Goal: Task Accomplishment & Management: Complete application form

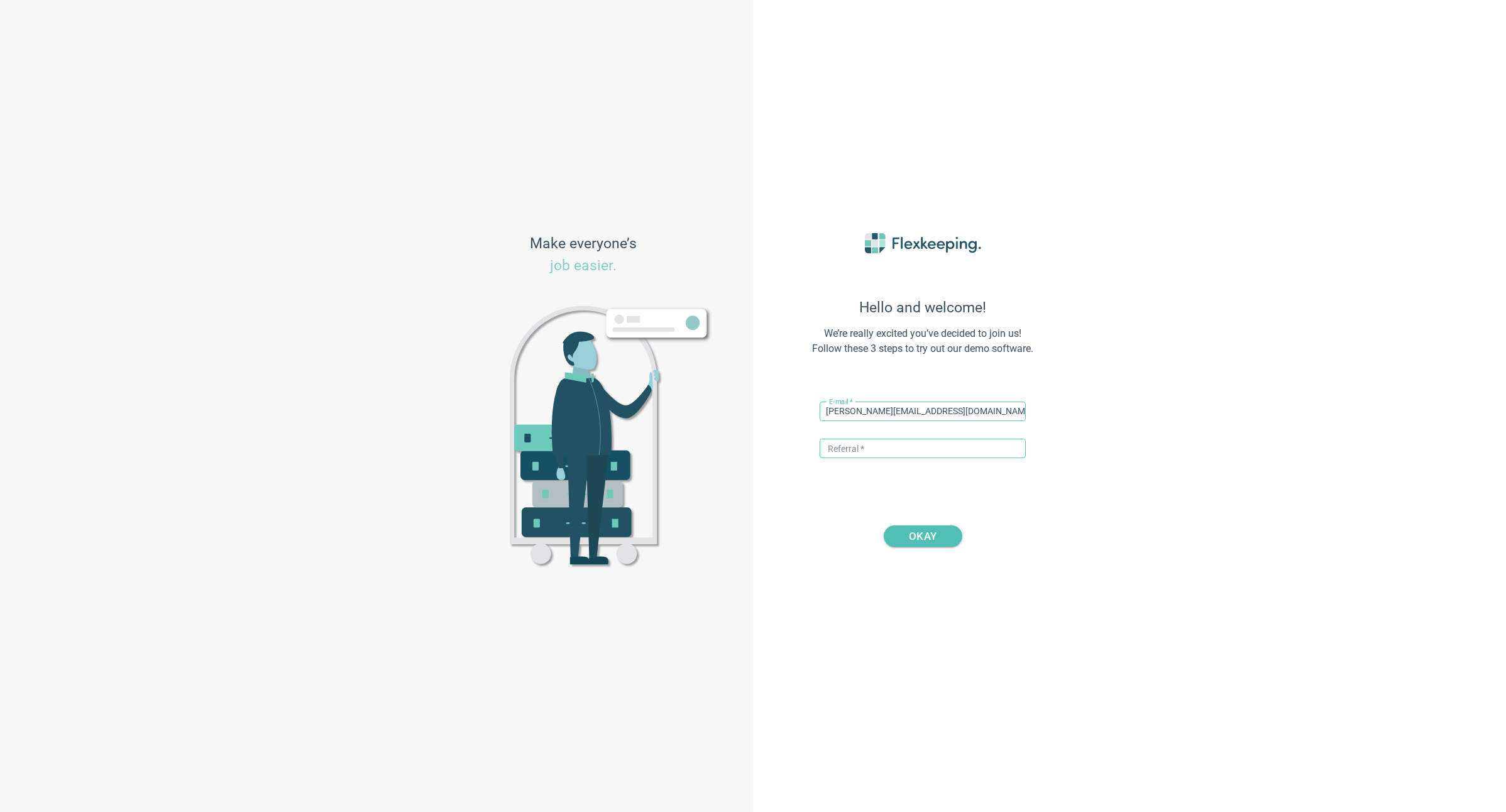
type input "[PERSON_NAME][EMAIL_ADDRESS][DOMAIN_NAME]"
click at [857, 452] on input "text" at bounding box center [923, 448] width 206 height 19
type input "DIGITALMAGIC"
click at [918, 537] on span "OKAY" at bounding box center [923, 536] width 28 height 22
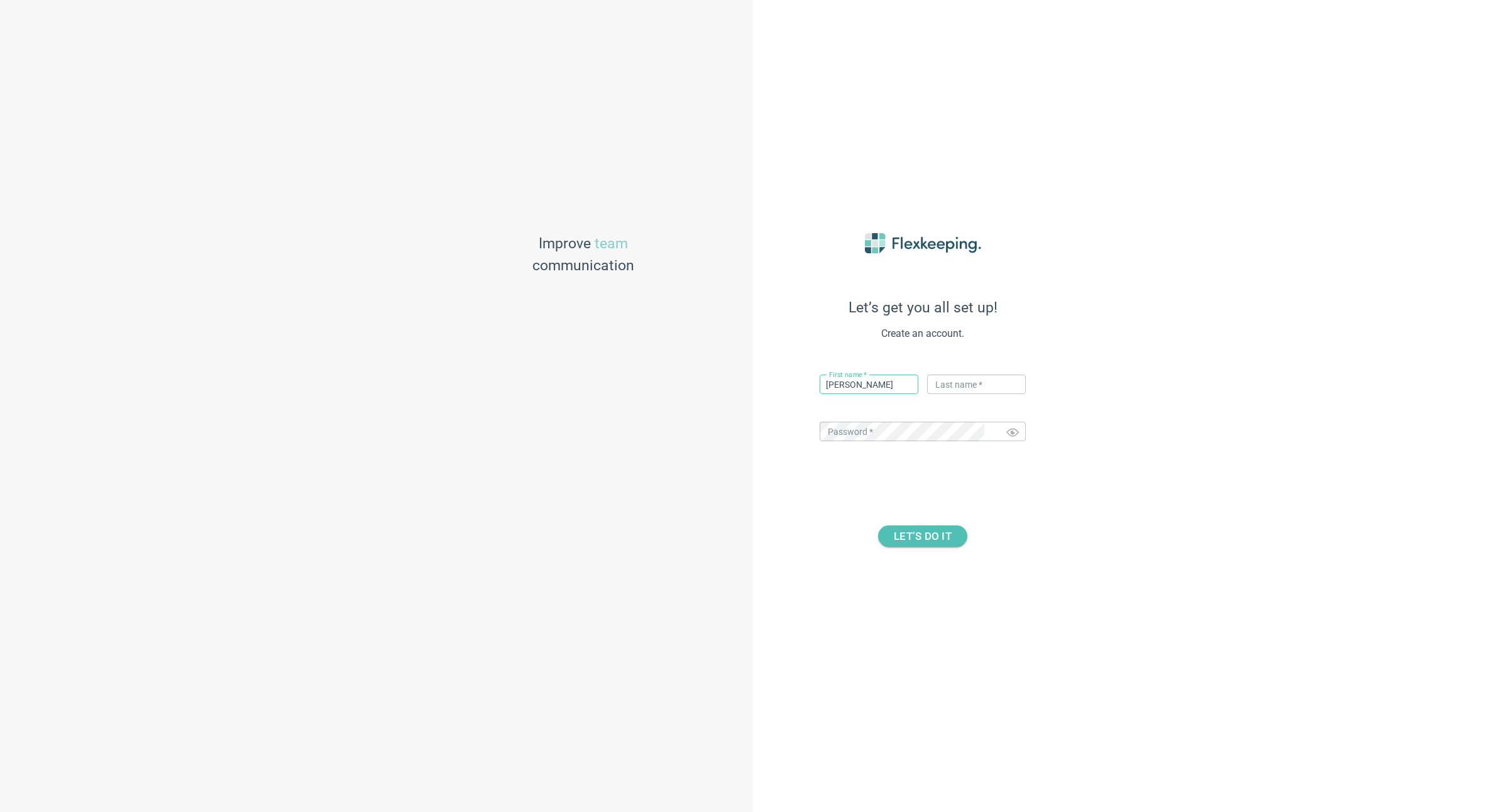
type input "Dale"
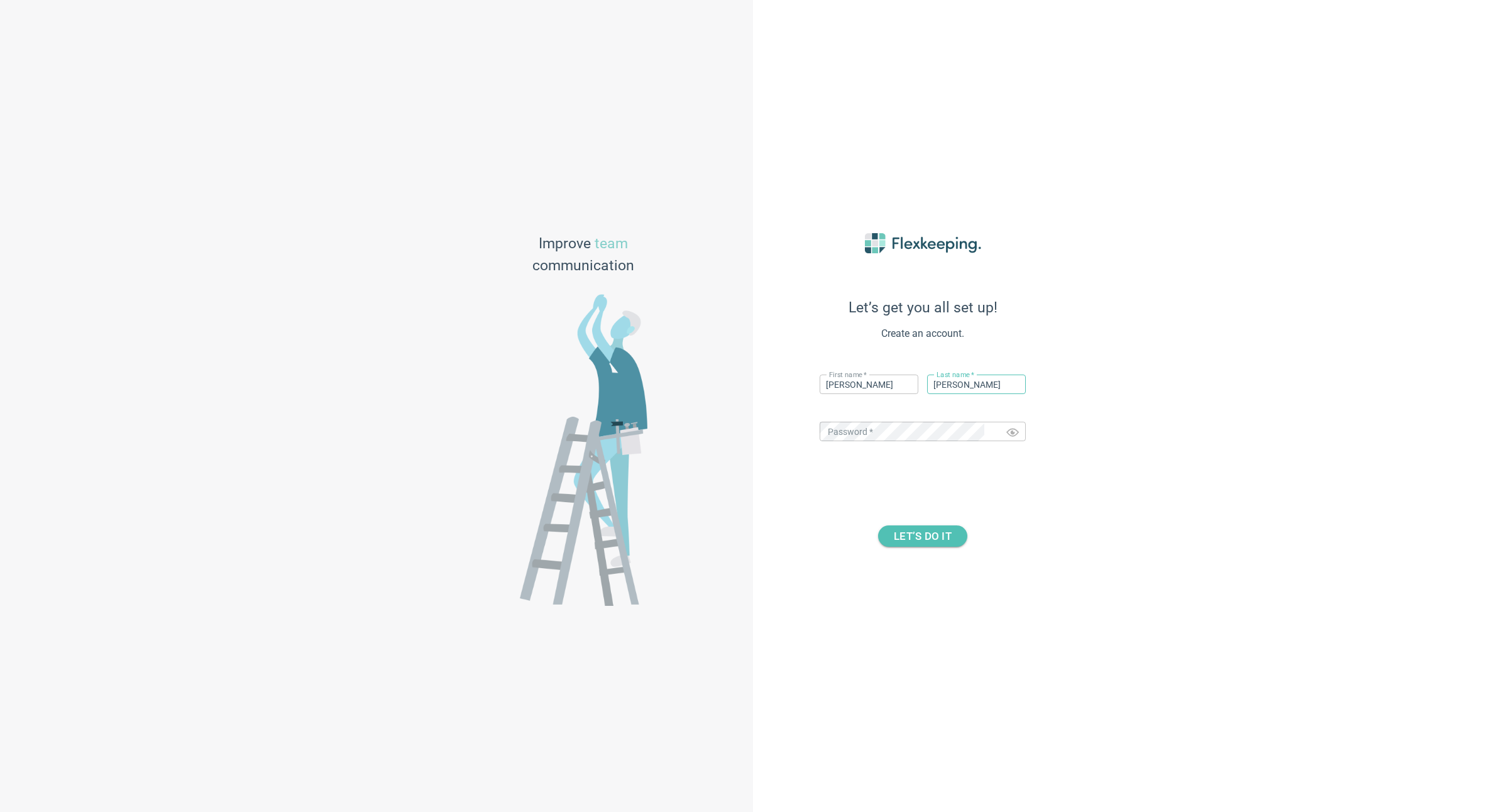
type input "Thornton"
click at [1244, 461] on div "Let’s get you all set up! Create an account. First name   * Dale ​ Last name   …" at bounding box center [1129, 406] width 753 height 812
click at [935, 534] on span "LET’S DO IT" at bounding box center [923, 536] width 58 height 22
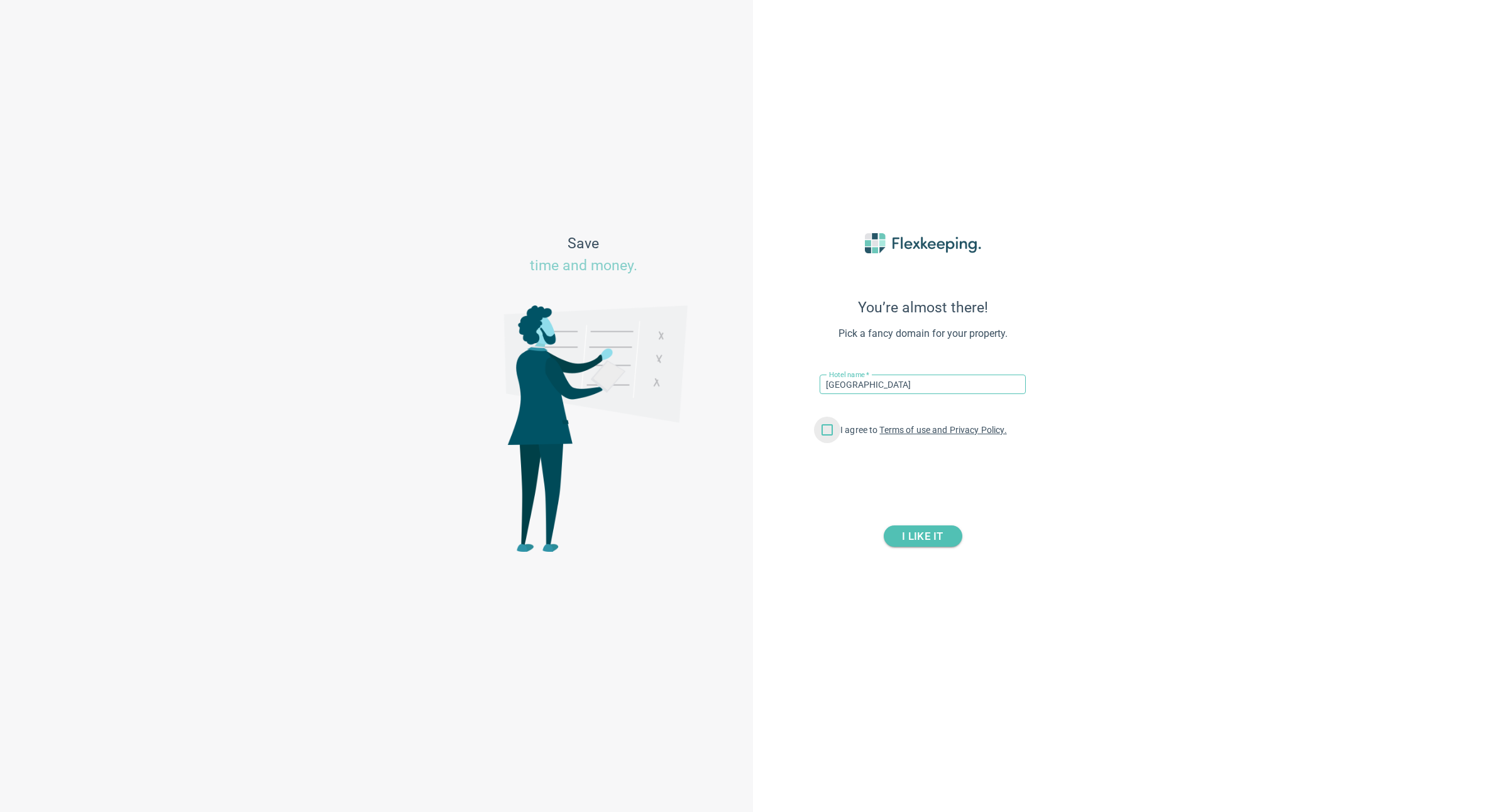
type input "K'gari Beach Resort"
click at [825, 430] on input "I agree to Terms of use and Privacy Policy." at bounding box center [827, 433] width 27 height 27
checkbox input "true"
click at [929, 539] on span "I LIKE IT" at bounding box center [922, 536] width 41 height 22
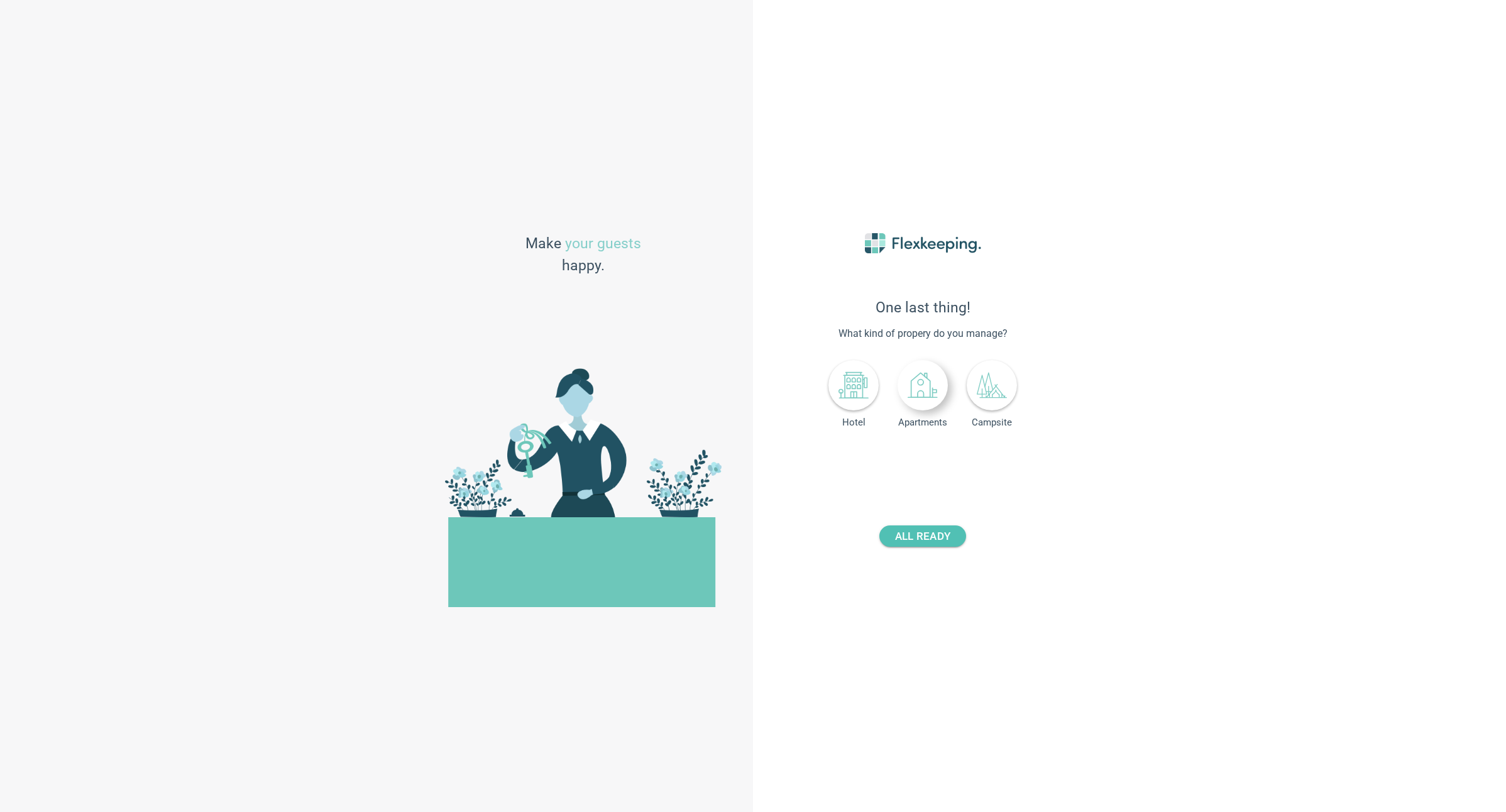
click at [921, 395] on icon at bounding box center [923, 385] width 30 height 30
click at [848, 389] on icon at bounding box center [853, 385] width 30 height 30
drag, startPoint x: 958, startPoint y: 463, endPoint x: 902, endPoint y: 468, distance: 56.2
click at [902, 468] on div "Number of rooms - +" at bounding box center [923, 461] width 133 height 23
type input "182"
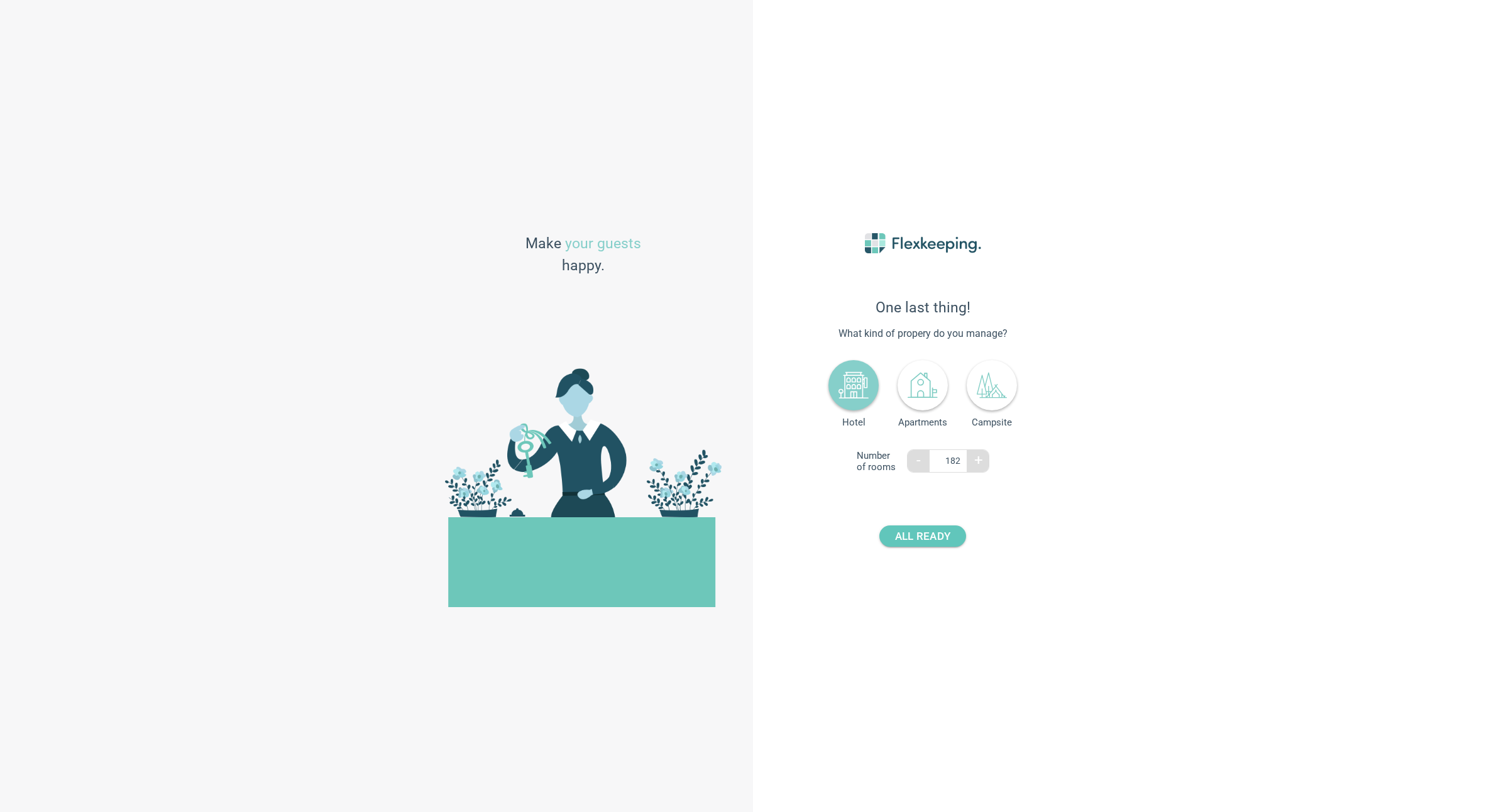
click at [930, 541] on span "ALL READY" at bounding box center [923, 536] width 55 height 22
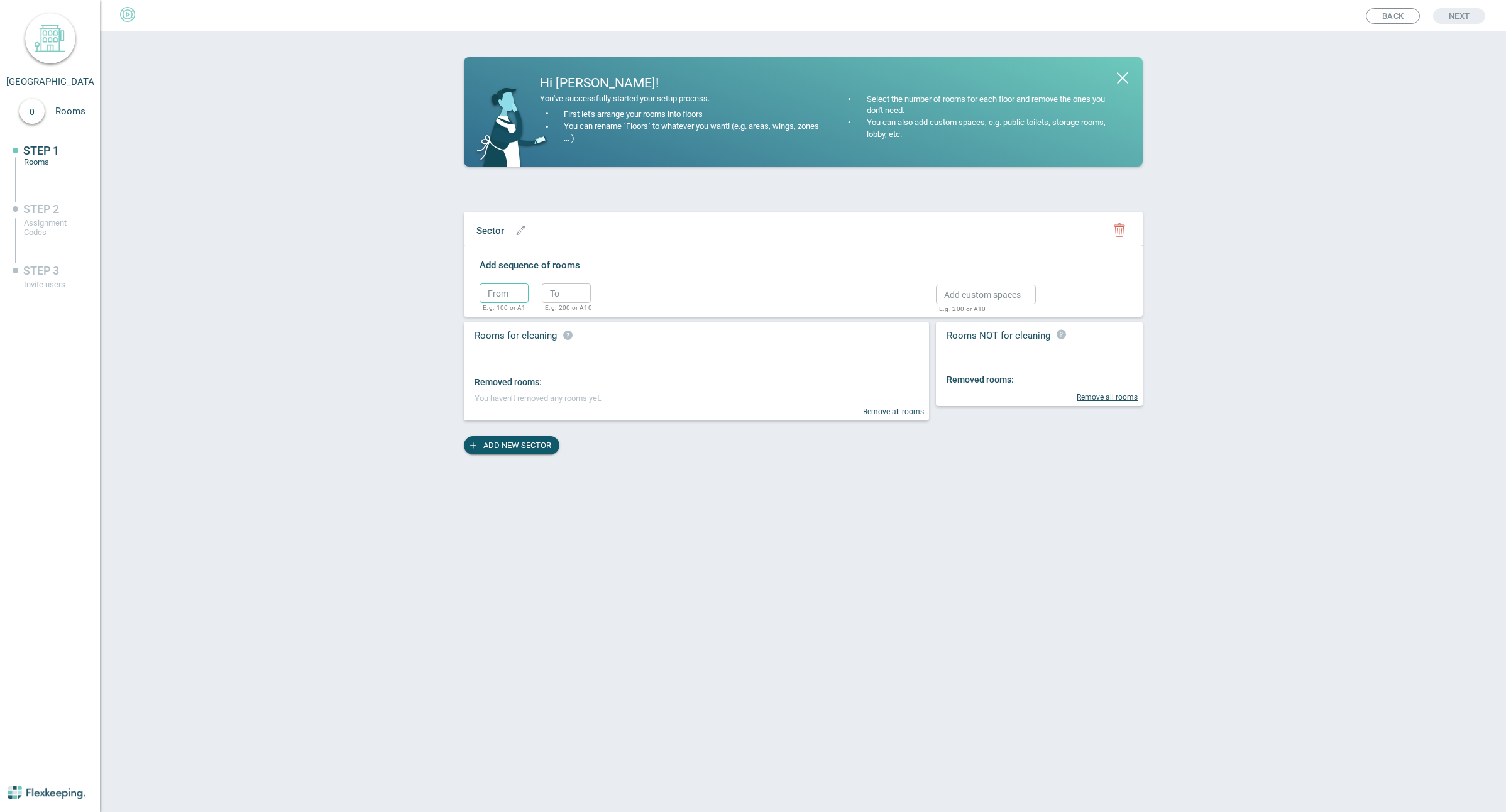
click at [503, 292] on input "text" at bounding box center [504, 292] width 49 height 19
type input "1"
drag, startPoint x: 552, startPoint y: 293, endPoint x: 550, endPoint y: 301, distance: 8.2
click at [552, 293] on input "text" at bounding box center [566, 292] width 49 height 19
type input "1"
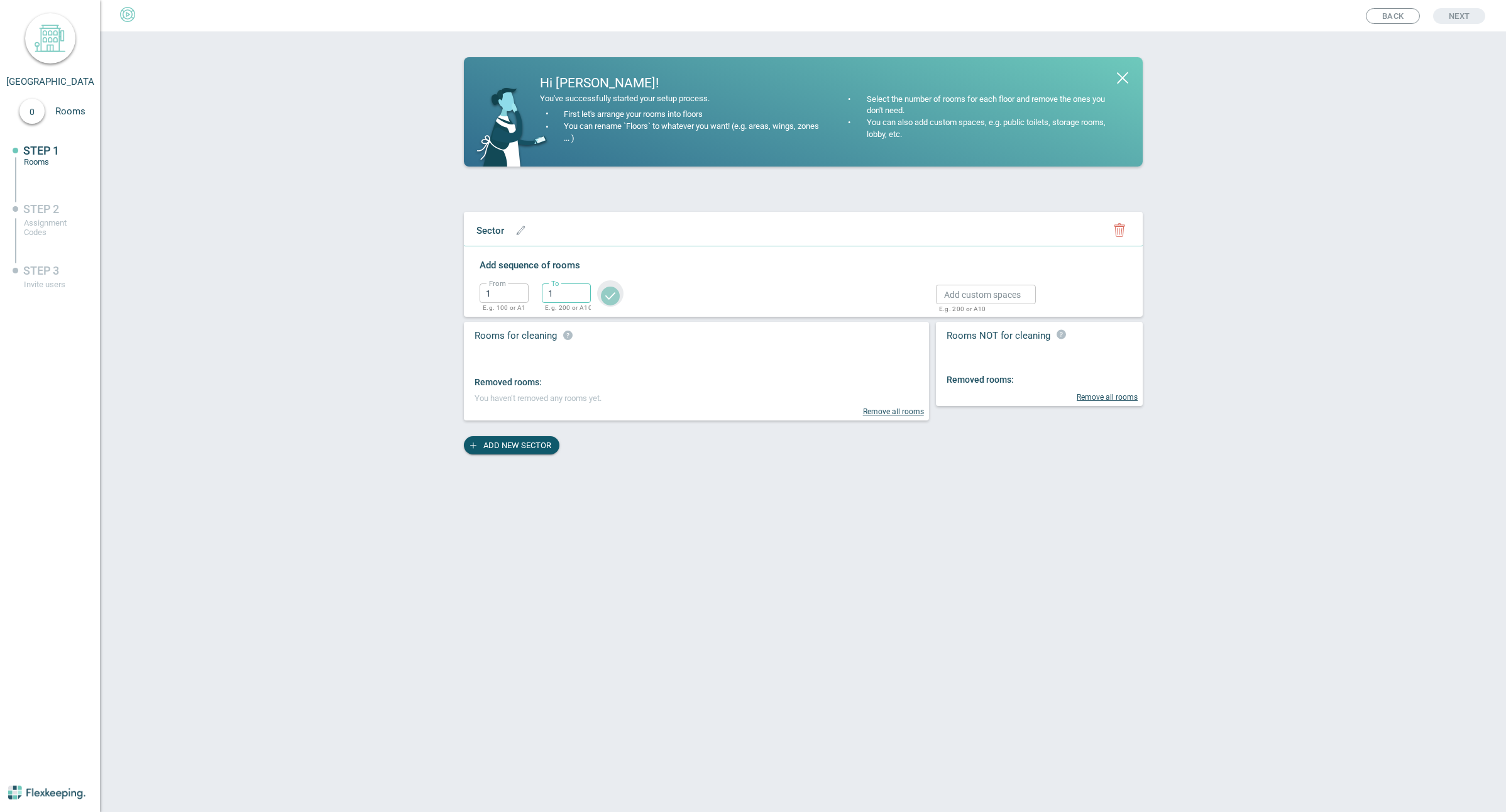
click at [615, 295] on circle "button" at bounding box center [610, 296] width 19 height 19
click at [1462, 9] on span "Next" at bounding box center [1459, 16] width 21 height 16
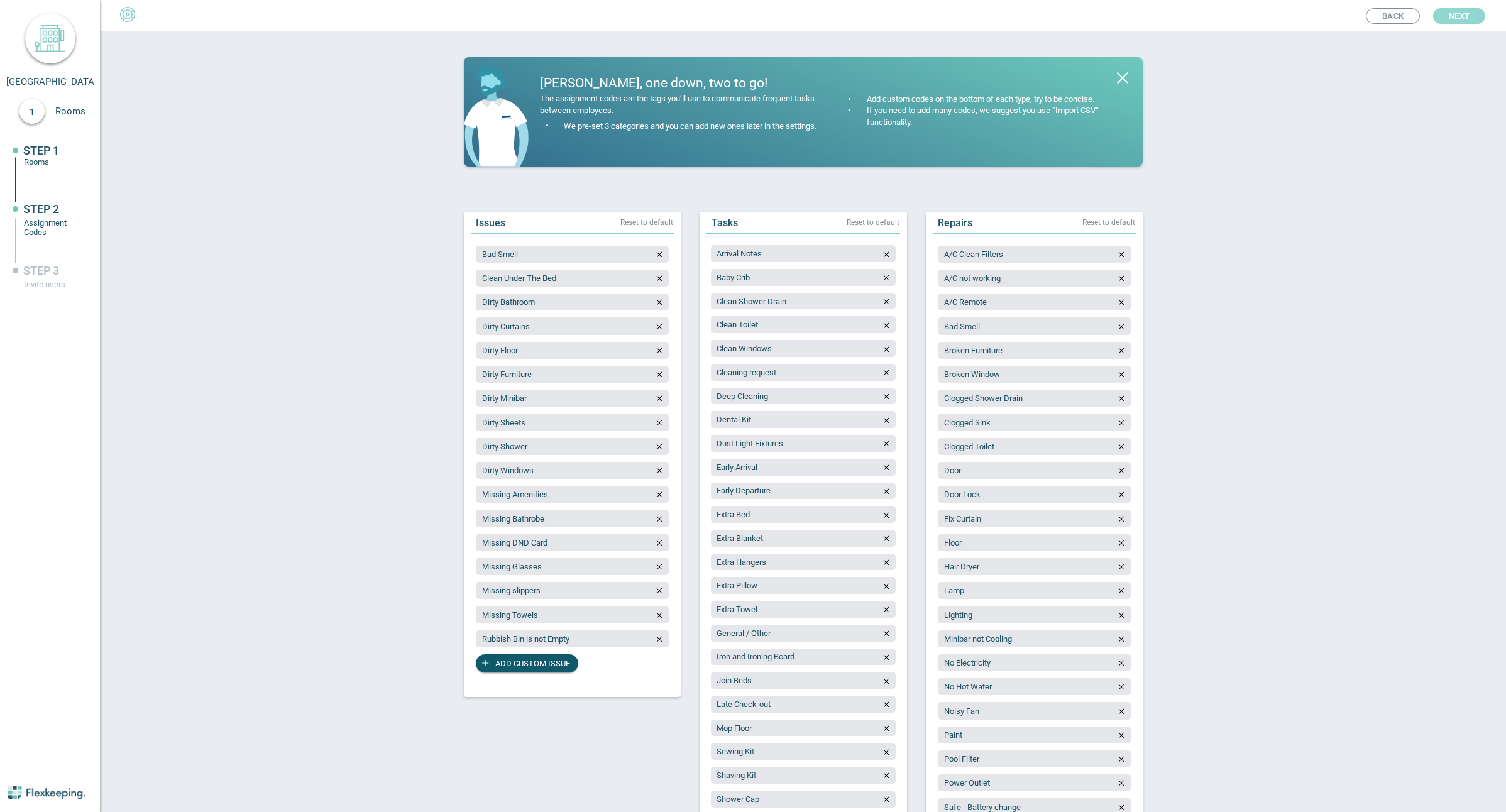
click at [1462, 18] on span "Next" at bounding box center [1459, 16] width 21 height 16
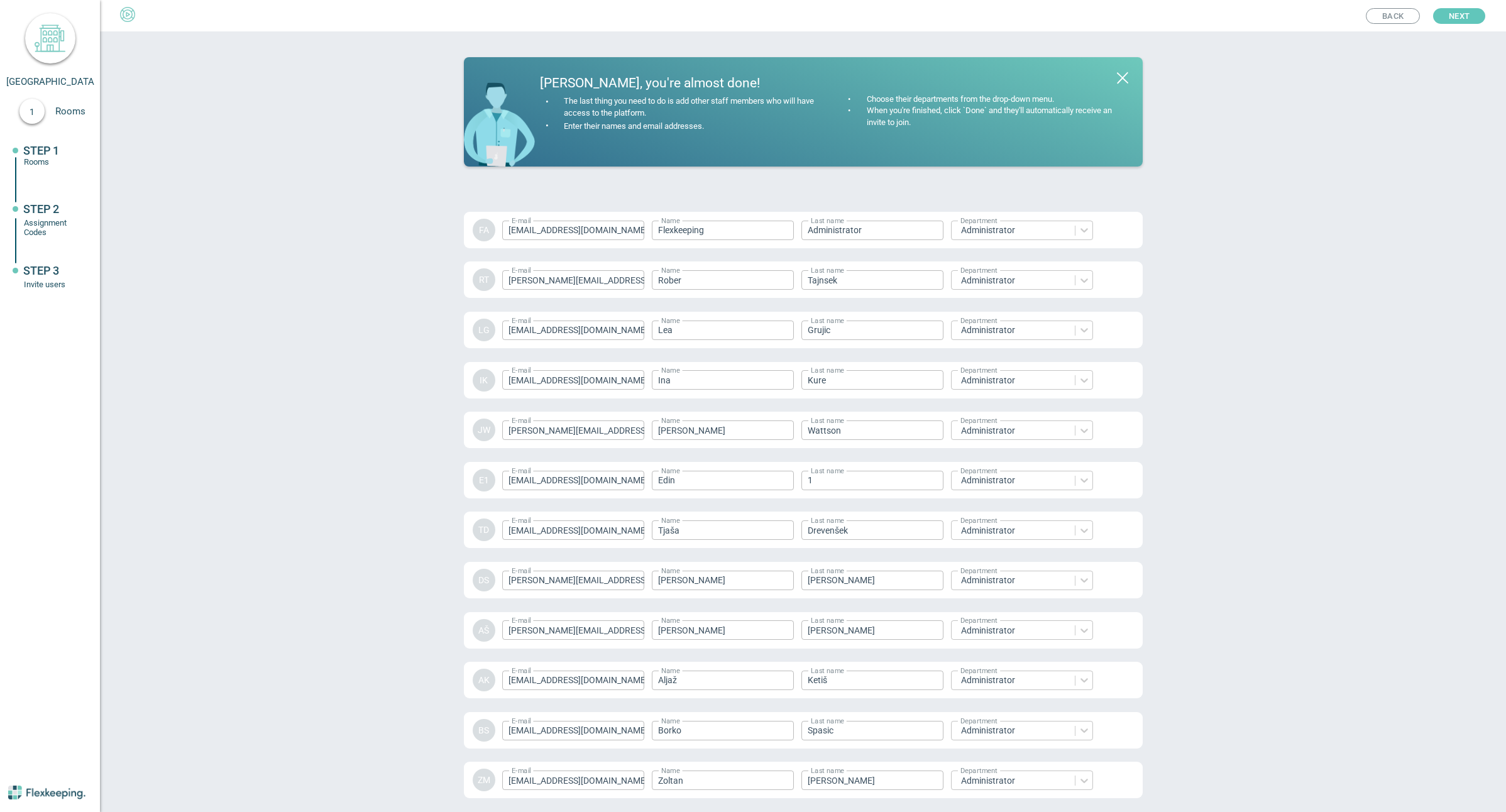
scroll to position [1474, 0]
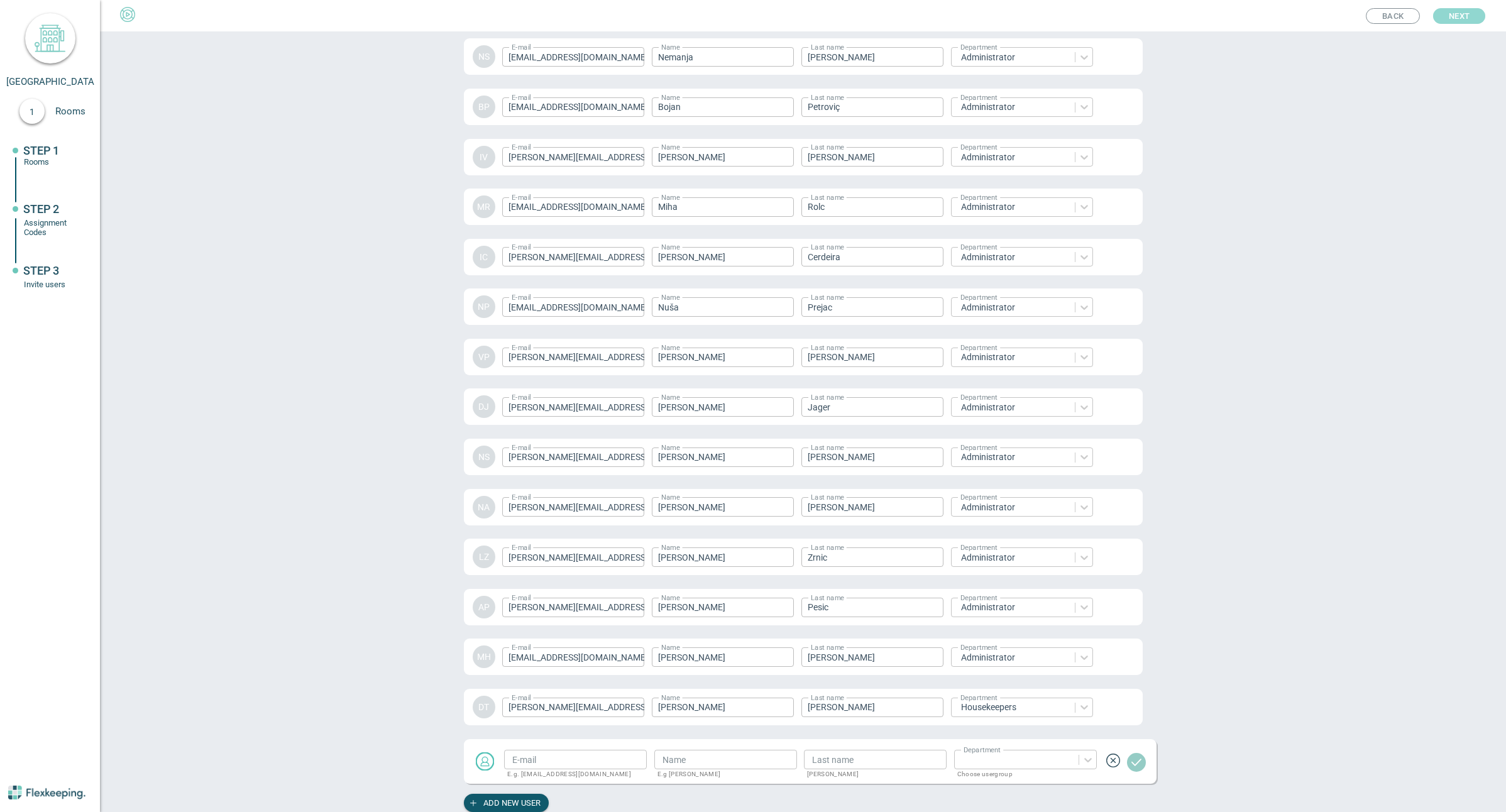
click at [1462, 18] on span "Next" at bounding box center [1459, 16] width 21 height 16
